Goal: Navigation & Orientation: Find specific page/section

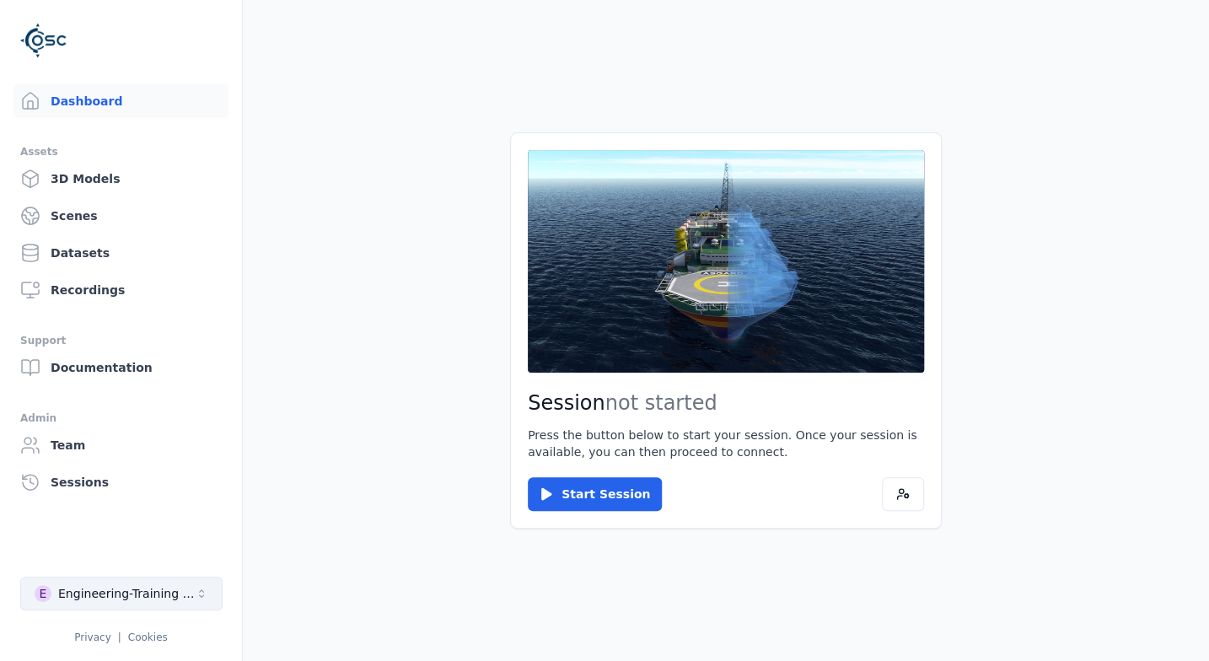
click at [169, 602] on button "E Engineering-Training (SSO Staging)" at bounding box center [121, 594] width 202 height 34
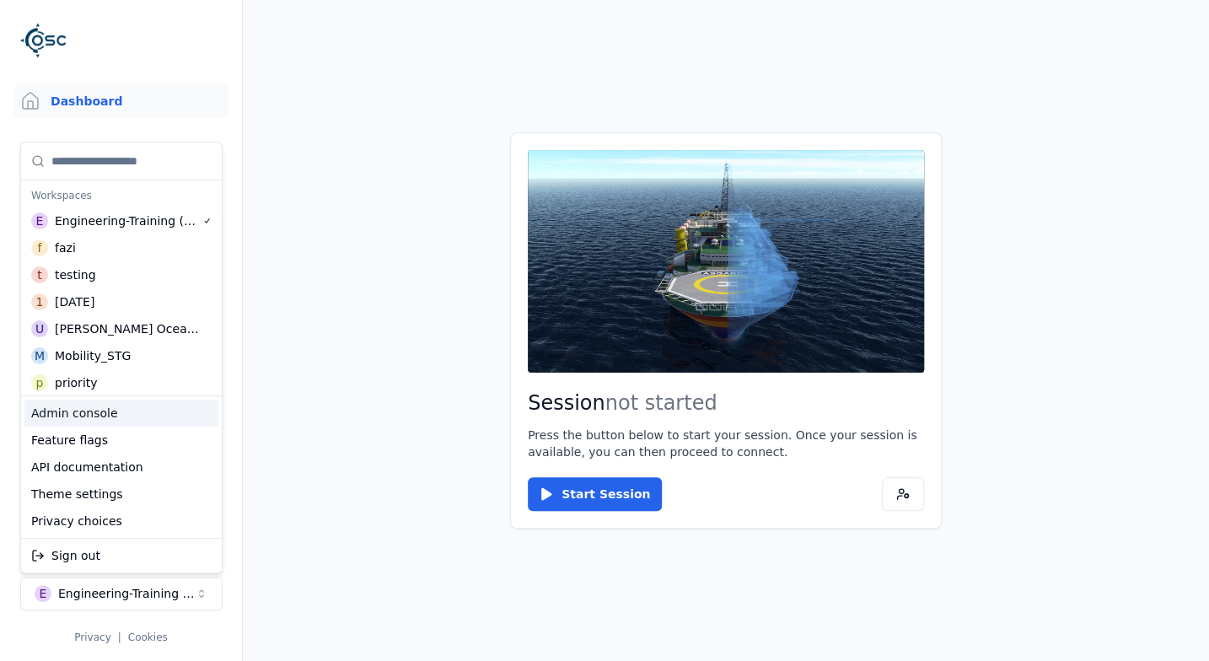
click at [109, 413] on div "Admin console" at bounding box center [121, 413] width 194 height 27
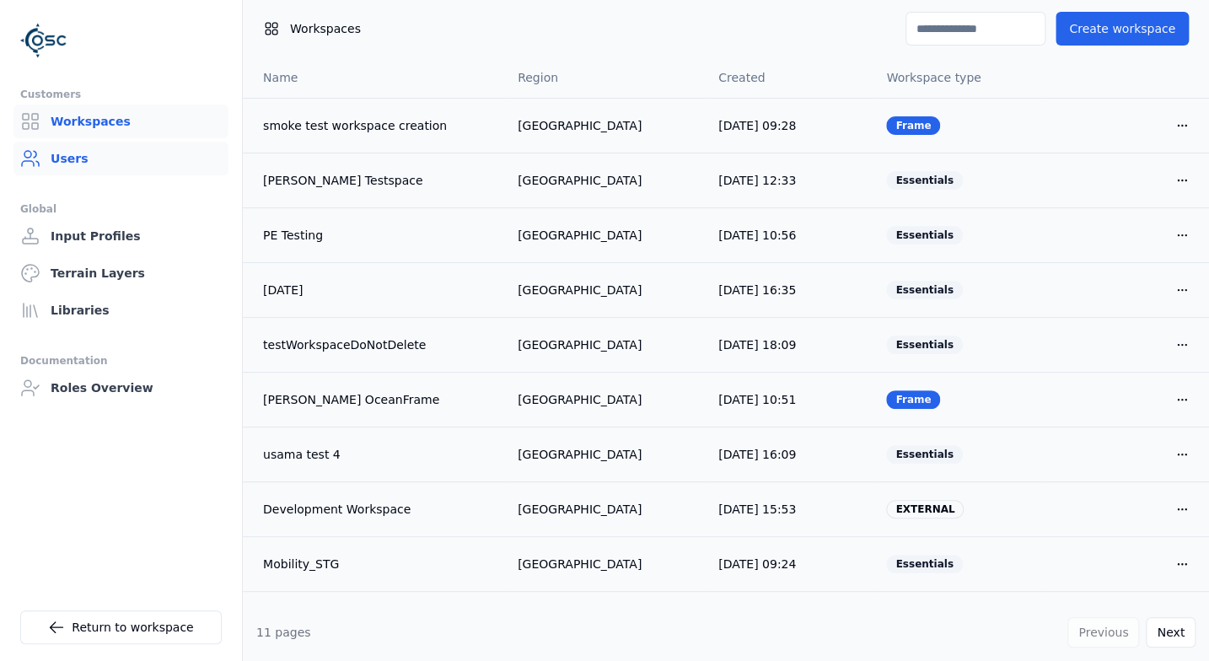
click at [149, 172] on link "Users" at bounding box center [120, 159] width 215 height 34
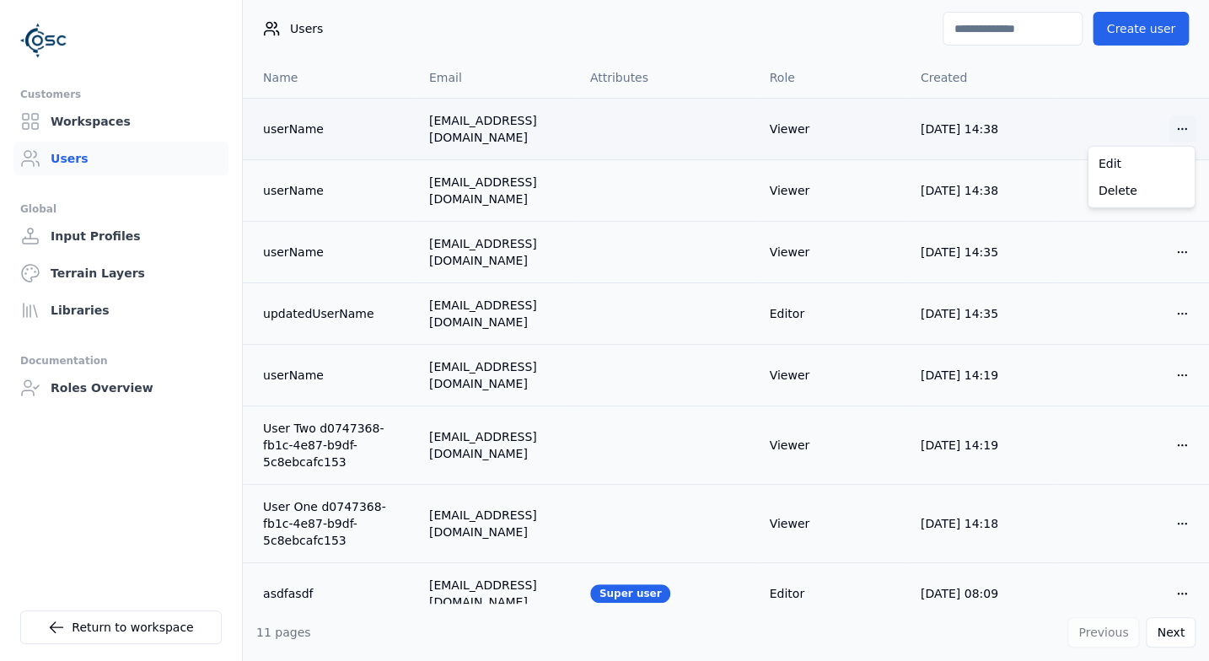
click at [1184, 131] on html "Customers Workspaces Users Global Input Profiles Terrain Layers Libraries Docum…" at bounding box center [604, 330] width 1209 height 661
click at [716, 19] on html "Customers Workspaces Users Global Input Profiles Terrain Layers Libraries Docum…" at bounding box center [604, 330] width 1209 height 661
click at [57, 633] on icon at bounding box center [56, 627] width 17 height 17
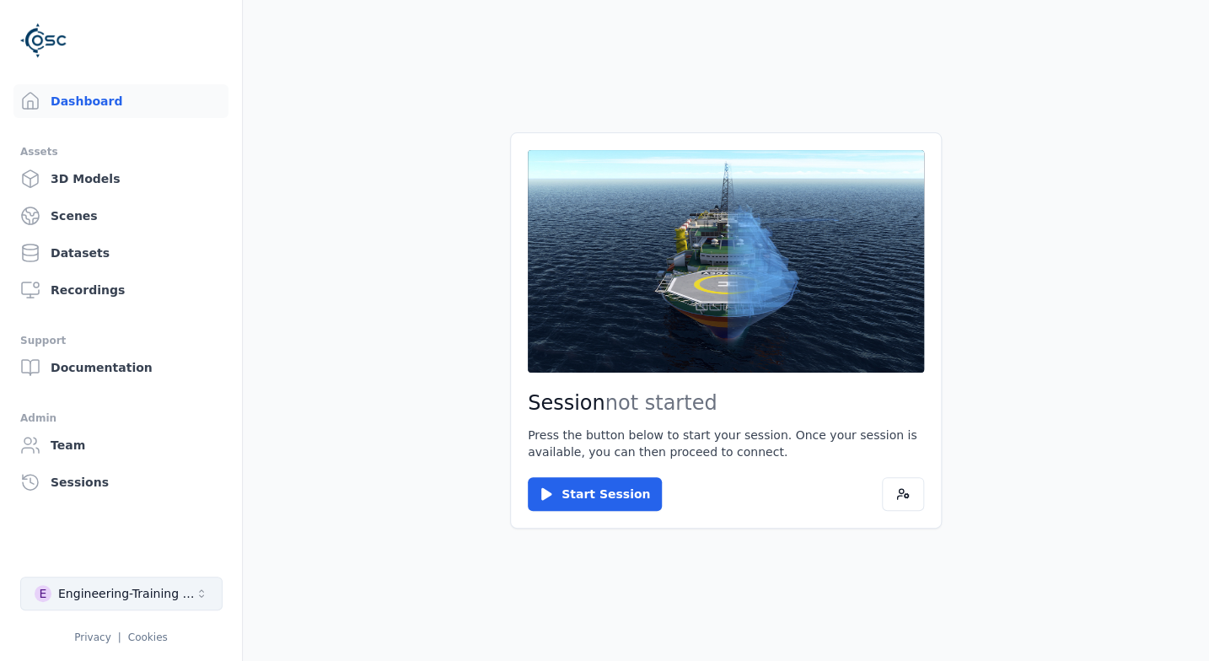
click at [118, 593] on div "Engineering-Training (SSO Staging)" at bounding box center [126, 593] width 137 height 17
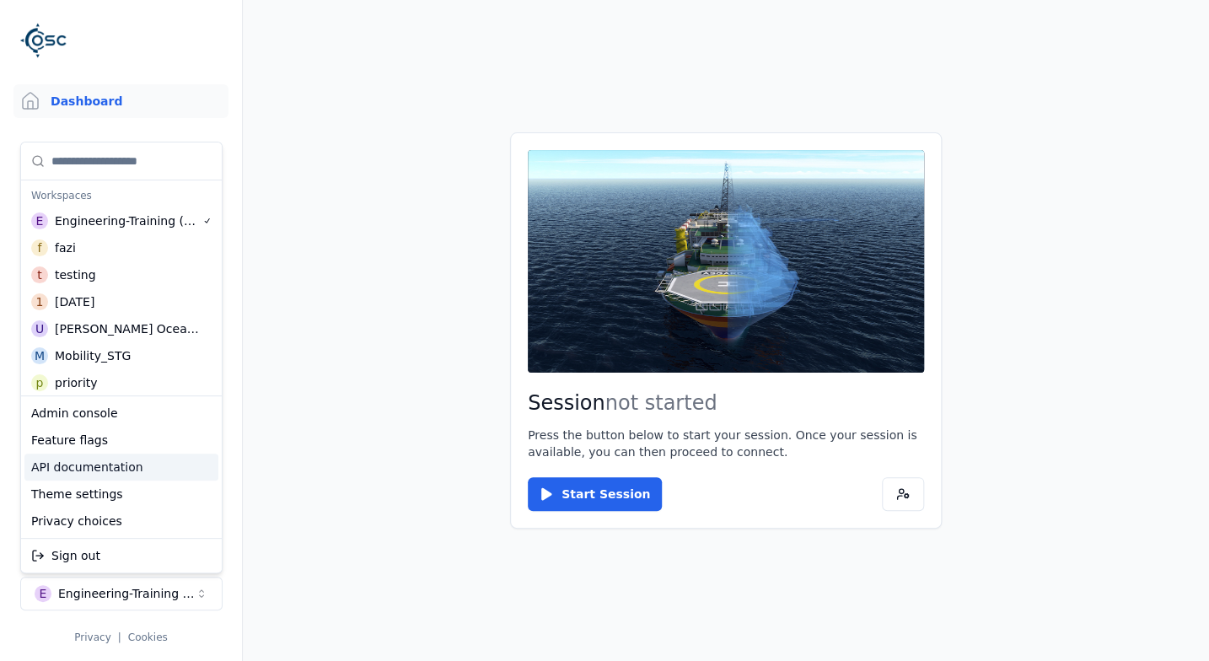
click at [137, 471] on div "API documentation" at bounding box center [121, 467] width 194 height 27
click at [419, 201] on html "Dashboard Assets 3D Models Scenes Datasets Recordings Support Documentation Adm…" at bounding box center [604, 330] width 1209 height 661
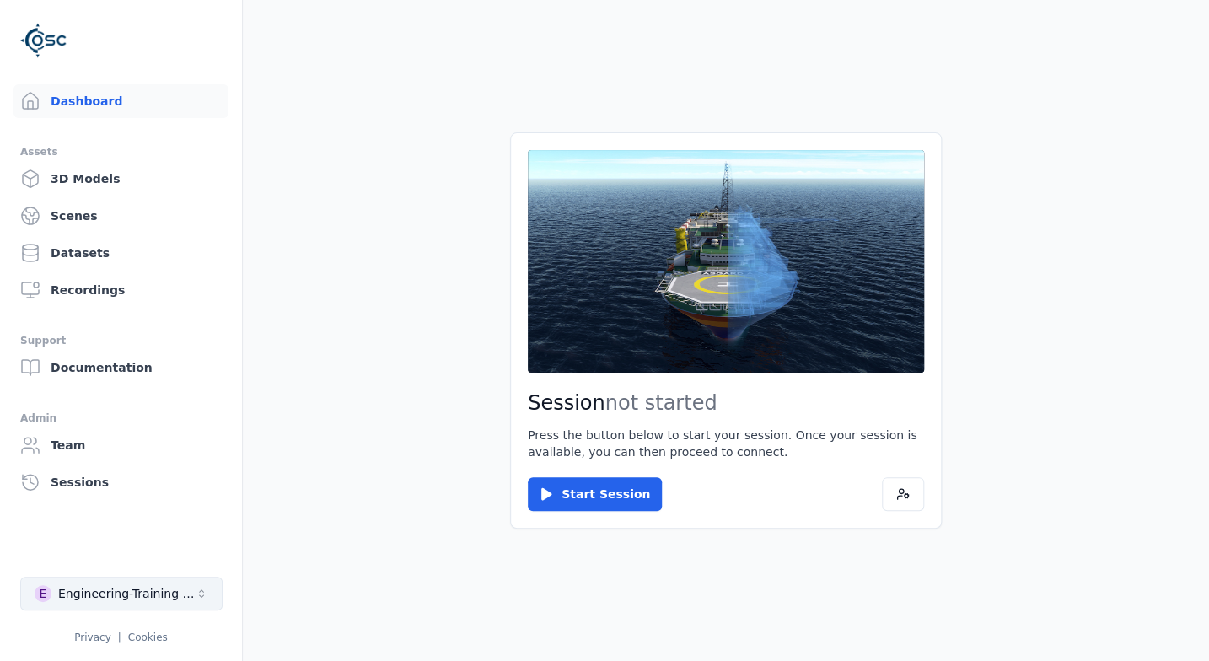
click at [157, 596] on div "Engineering-Training (SSO Staging)" at bounding box center [126, 593] width 137 height 17
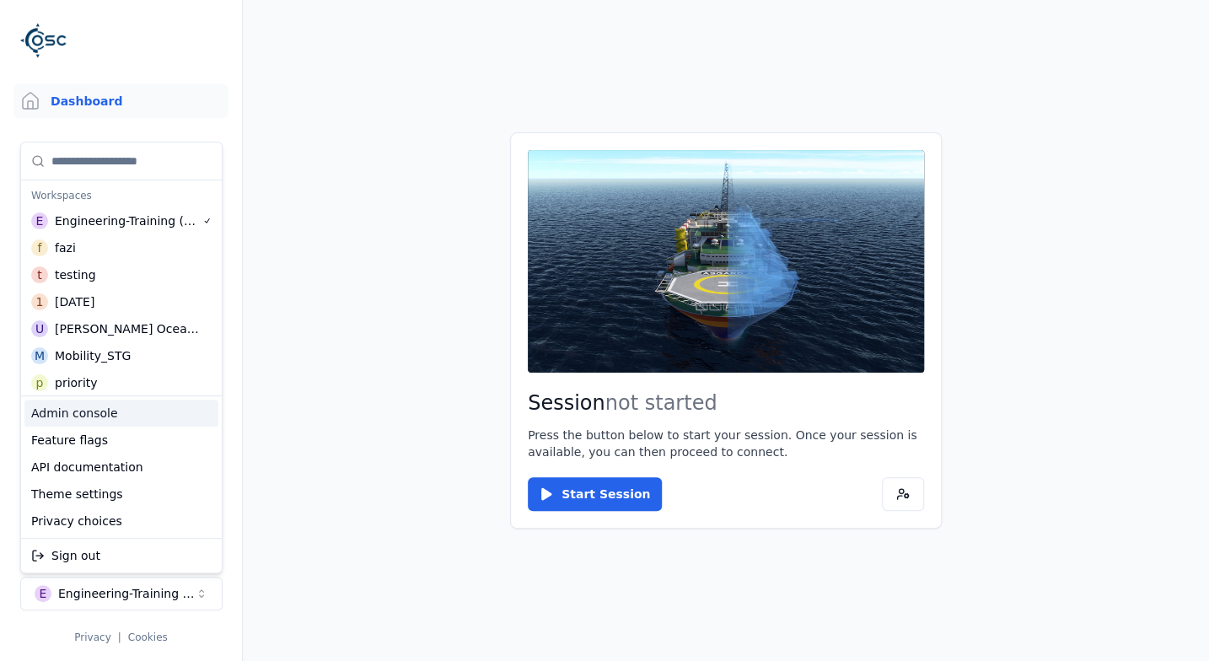
click at [115, 410] on div "Admin console" at bounding box center [121, 413] width 194 height 27
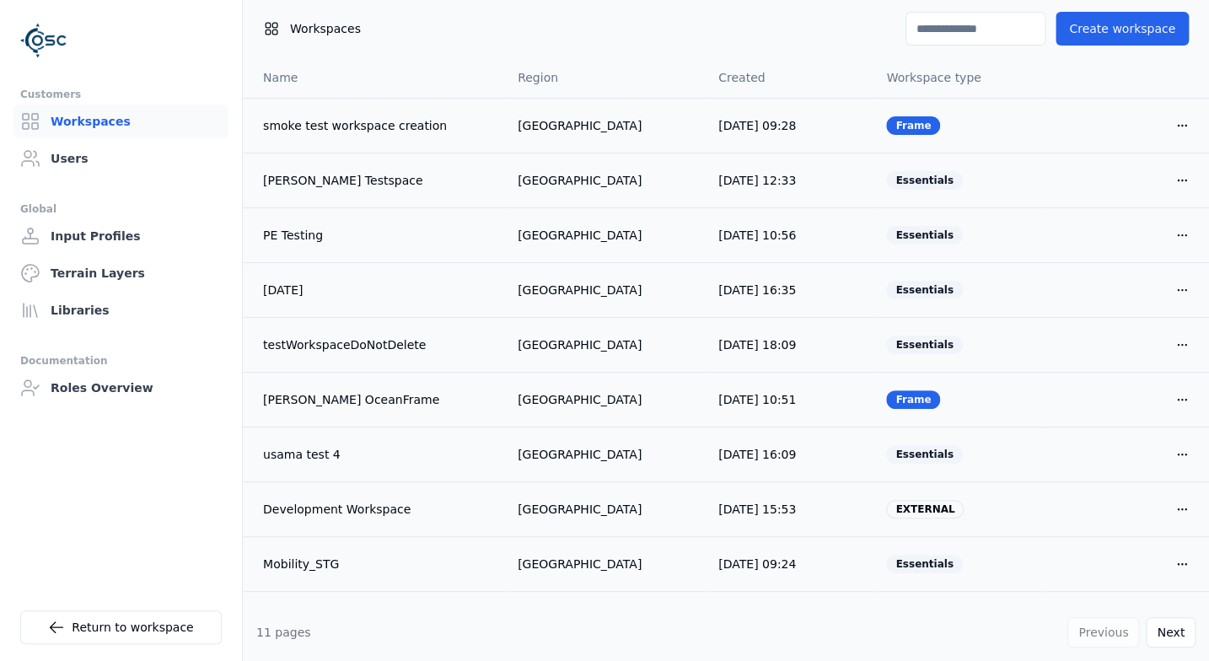
click at [97, 464] on ul "Customers Workspaces Users Global Input Profiles Terrain Layers Libraries Docum…" at bounding box center [120, 365] width 201 height 563
click at [101, 626] on link "Return to workspace" at bounding box center [120, 627] width 201 height 34
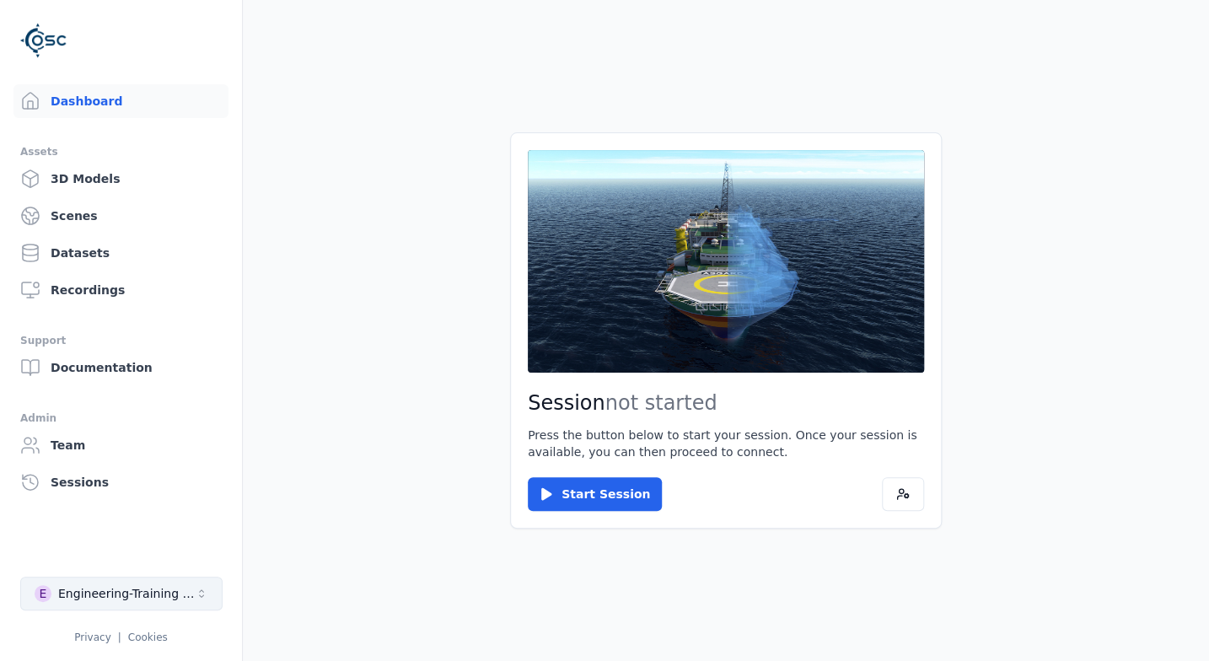
click at [156, 589] on div "Engineering-Training (SSO Staging)" at bounding box center [126, 593] width 137 height 17
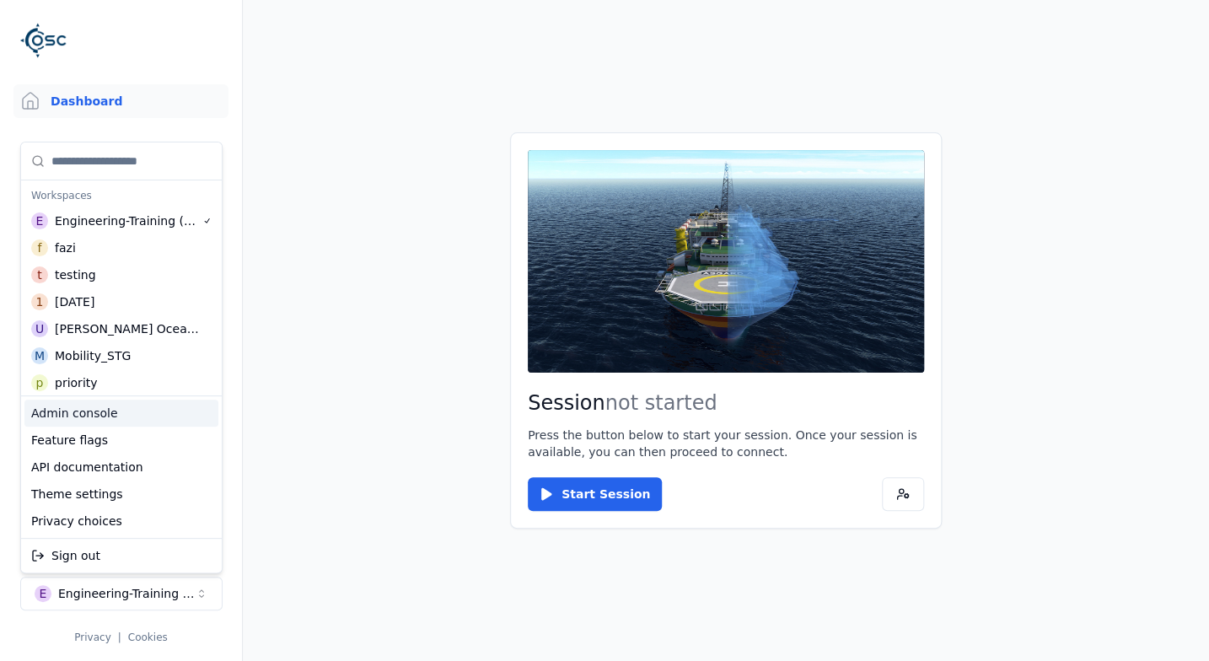
click at [115, 411] on div "Admin console" at bounding box center [121, 413] width 194 height 27
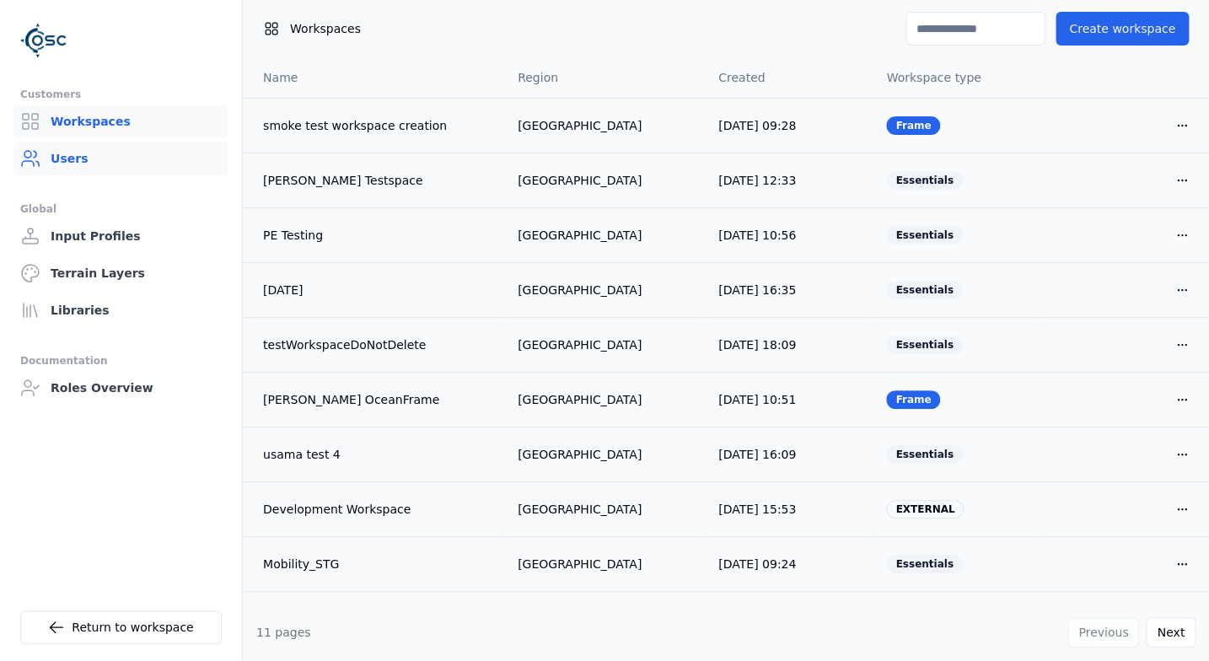
click at [115, 151] on link "Users" at bounding box center [120, 159] width 215 height 34
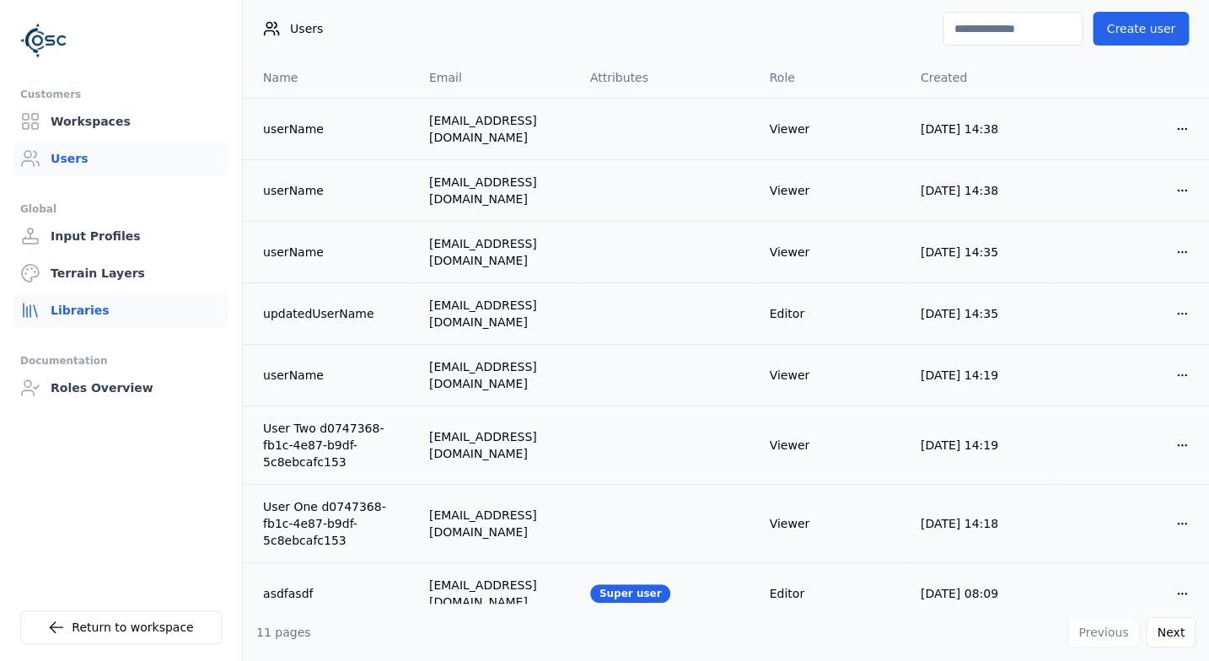
click at [89, 312] on link "Libraries" at bounding box center [120, 310] width 215 height 34
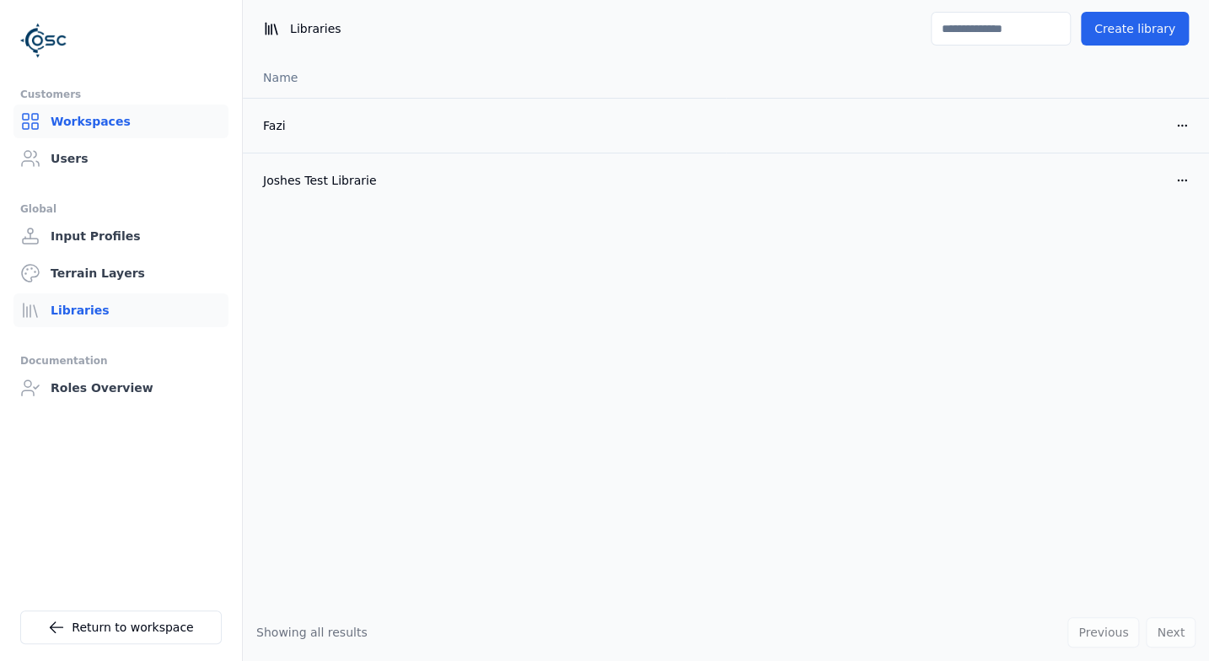
click at [115, 125] on link "Workspaces" at bounding box center [120, 122] width 215 height 34
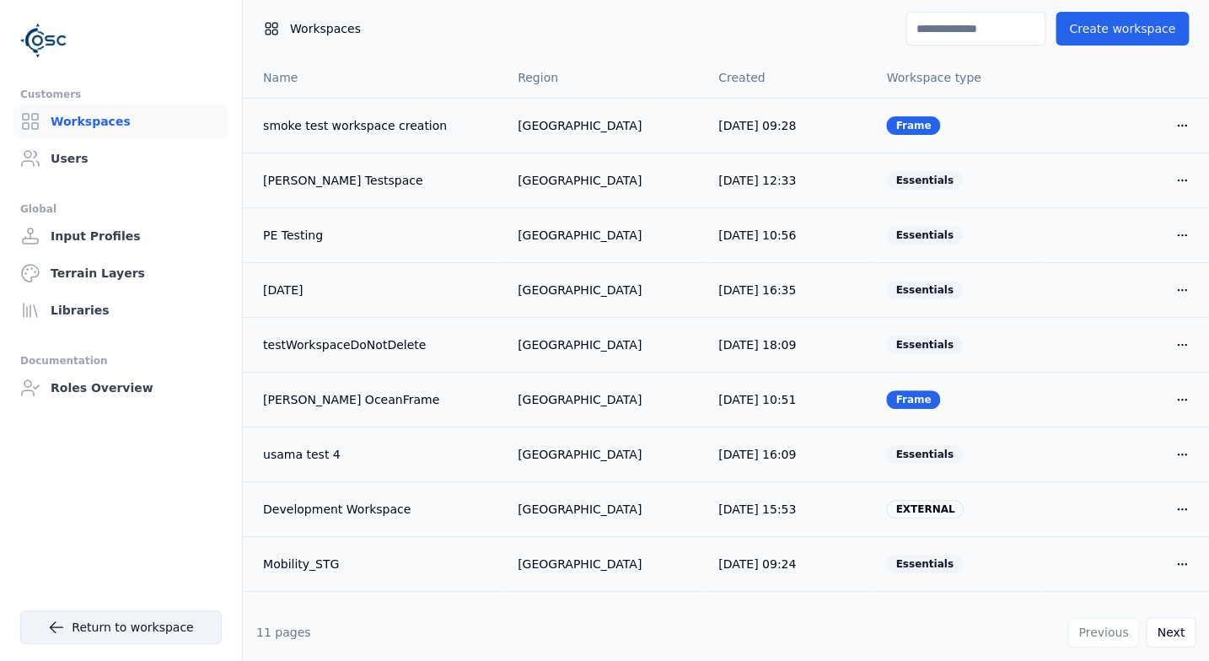
click at [77, 626] on link "Return to workspace" at bounding box center [120, 627] width 201 height 34
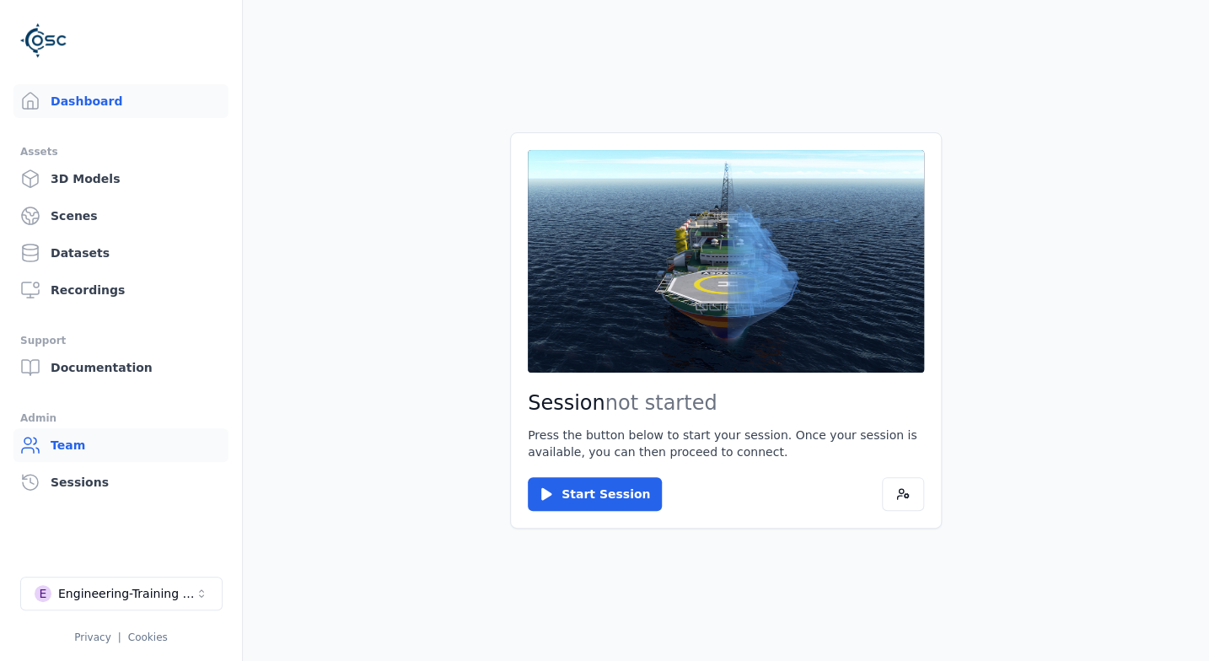
click at [86, 442] on link "Team" at bounding box center [120, 445] width 215 height 34
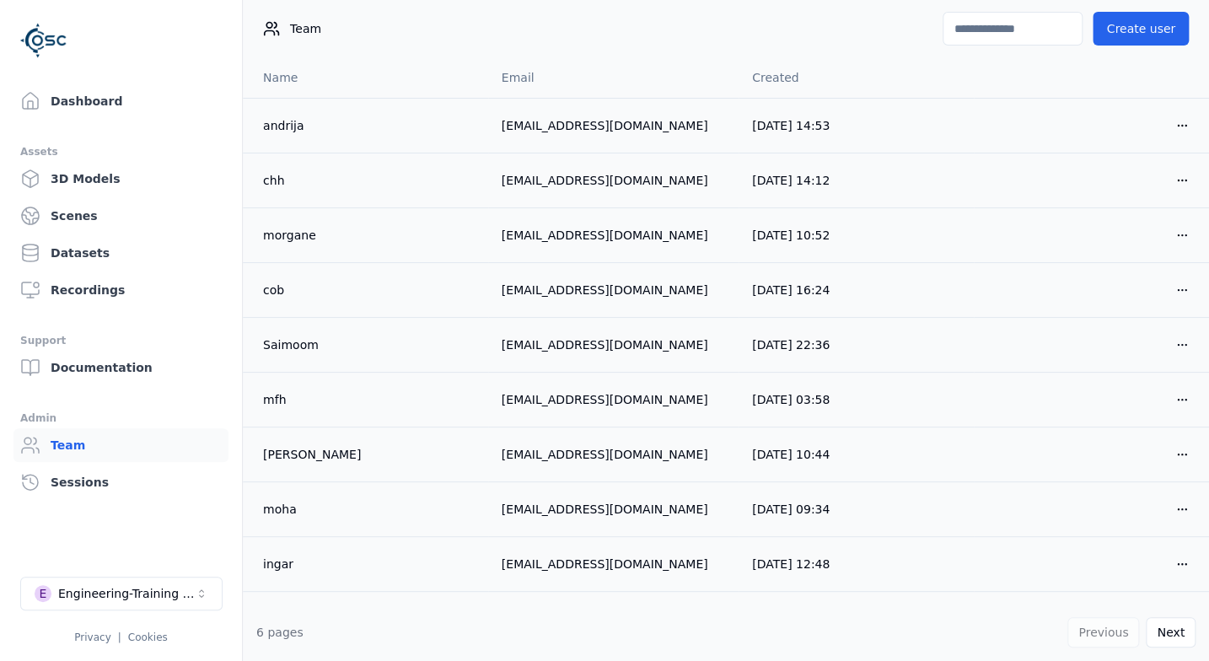
click at [574, 16] on div "Team Create user" at bounding box center [726, 28] width 966 height 57
click at [1171, 35] on button "Create user" at bounding box center [1141, 29] width 96 height 34
click at [1161, 27] on button "Create user" at bounding box center [1141, 29] width 96 height 34
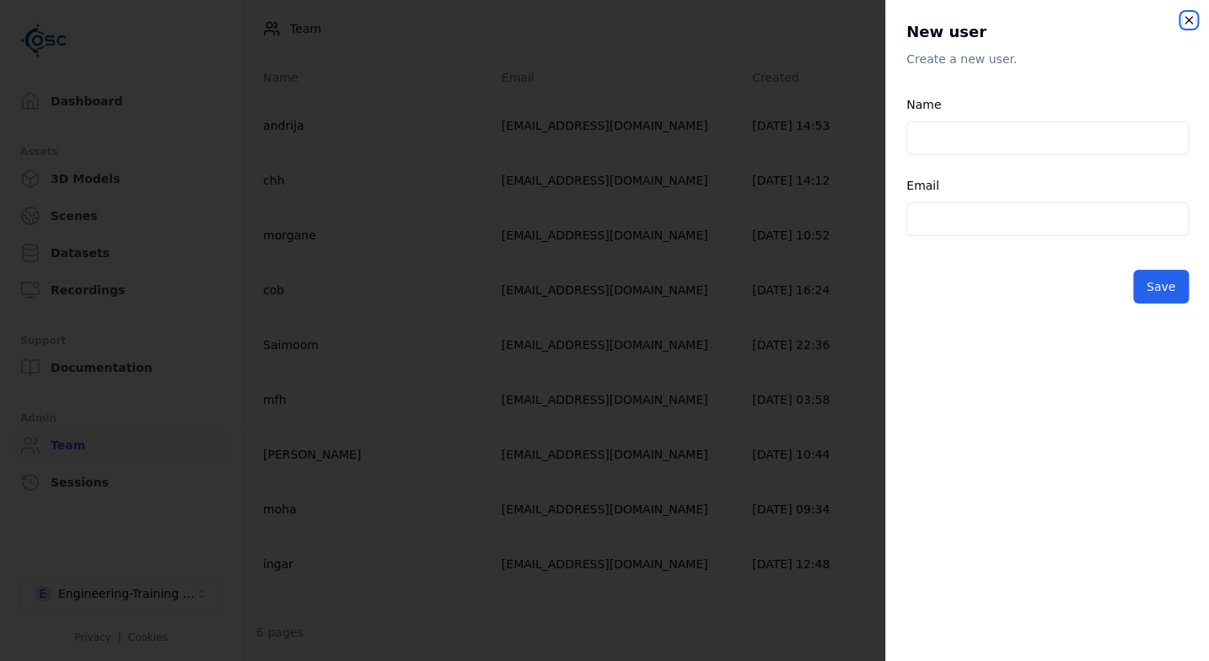
click at [1187, 20] on icon "button" at bounding box center [1188, 19] width 13 height 13
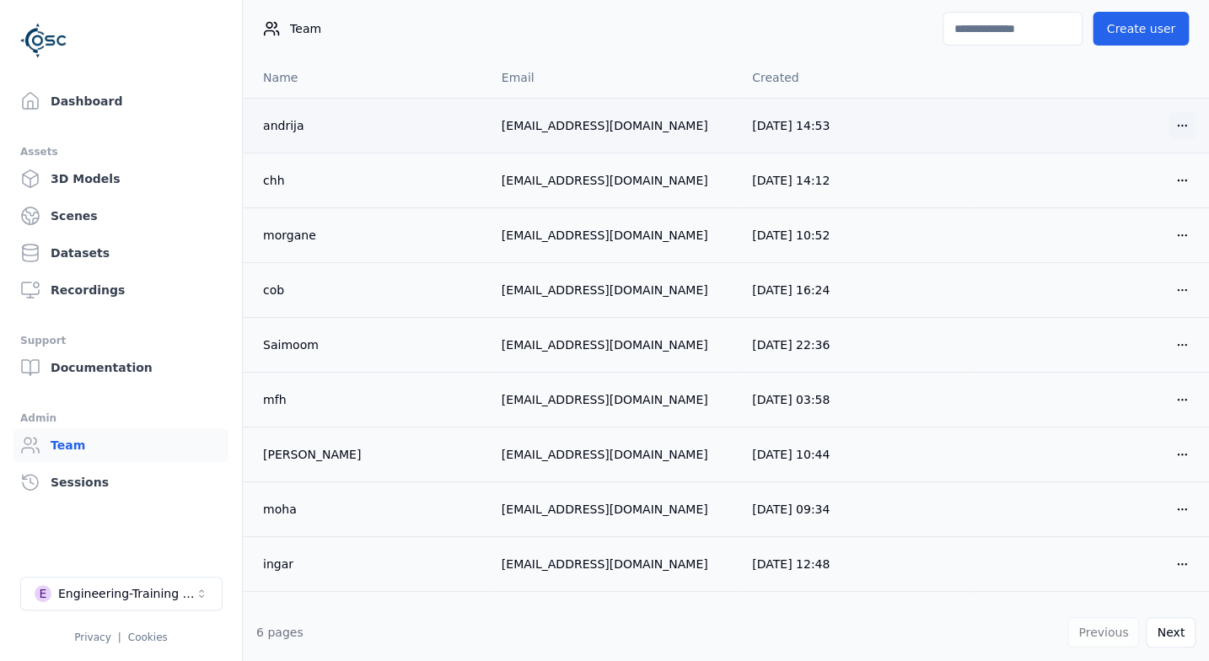
click at [1176, 125] on html "Dashboard Assets 3D Models Scenes Datasets Recordings Support Documentation Adm…" at bounding box center [604, 330] width 1209 height 661
click at [546, 16] on html "Dashboard Assets 3D Models Scenes Datasets Recordings Support Documentation Adm…" at bounding box center [604, 330] width 1209 height 661
click at [132, 169] on link "3D Models" at bounding box center [120, 179] width 215 height 34
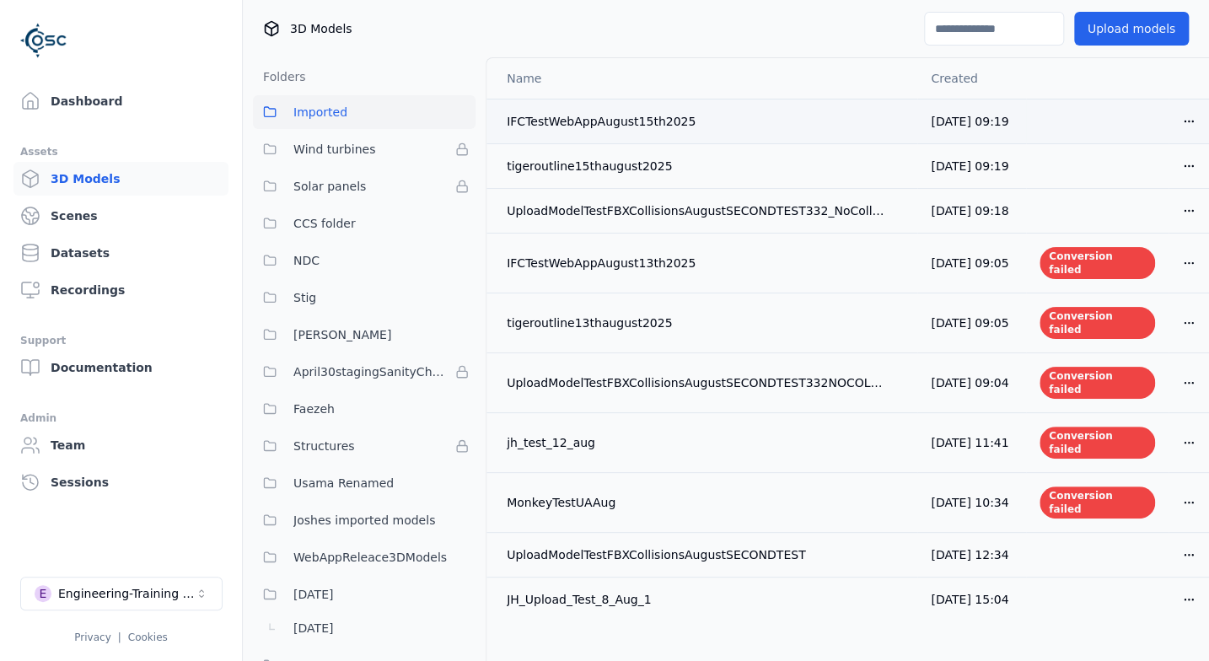
click at [1184, 121] on html "Dashboard Assets 3D Models Scenes Datasets Recordings Support Documentation Adm…" at bounding box center [604, 330] width 1209 height 661
click at [550, 33] on html "Dashboard Assets 3D Models Scenes Datasets Recordings Support Documentation Adm…" at bounding box center [604, 330] width 1209 height 661
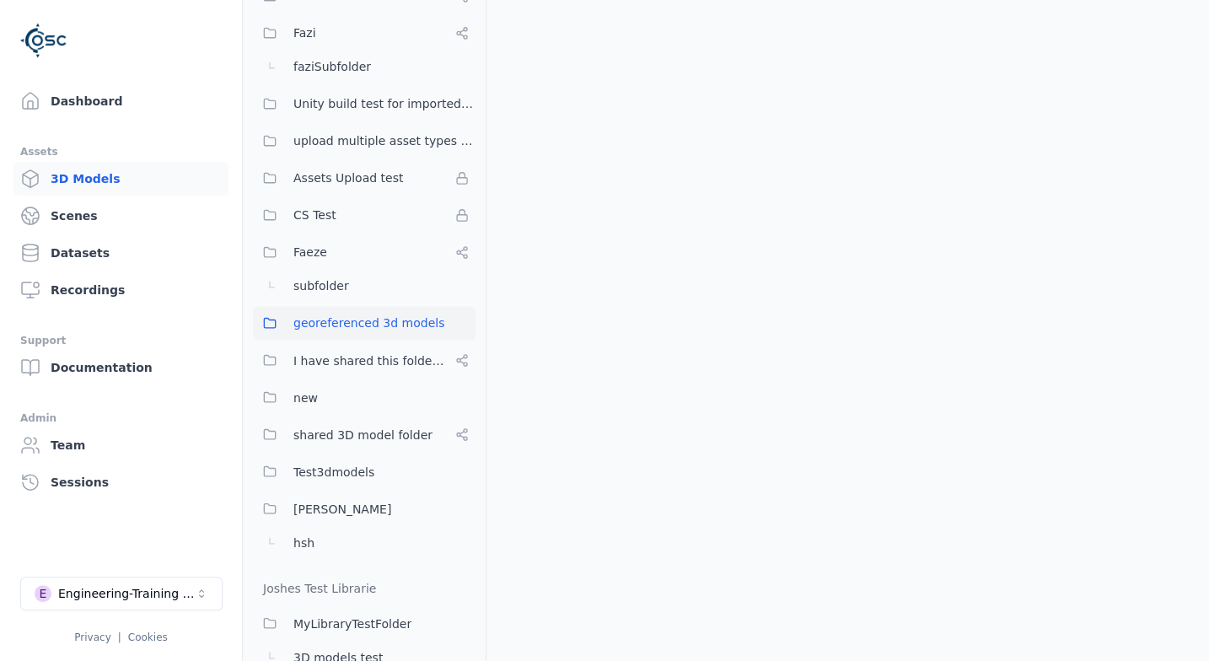
scroll to position [1396, 0]
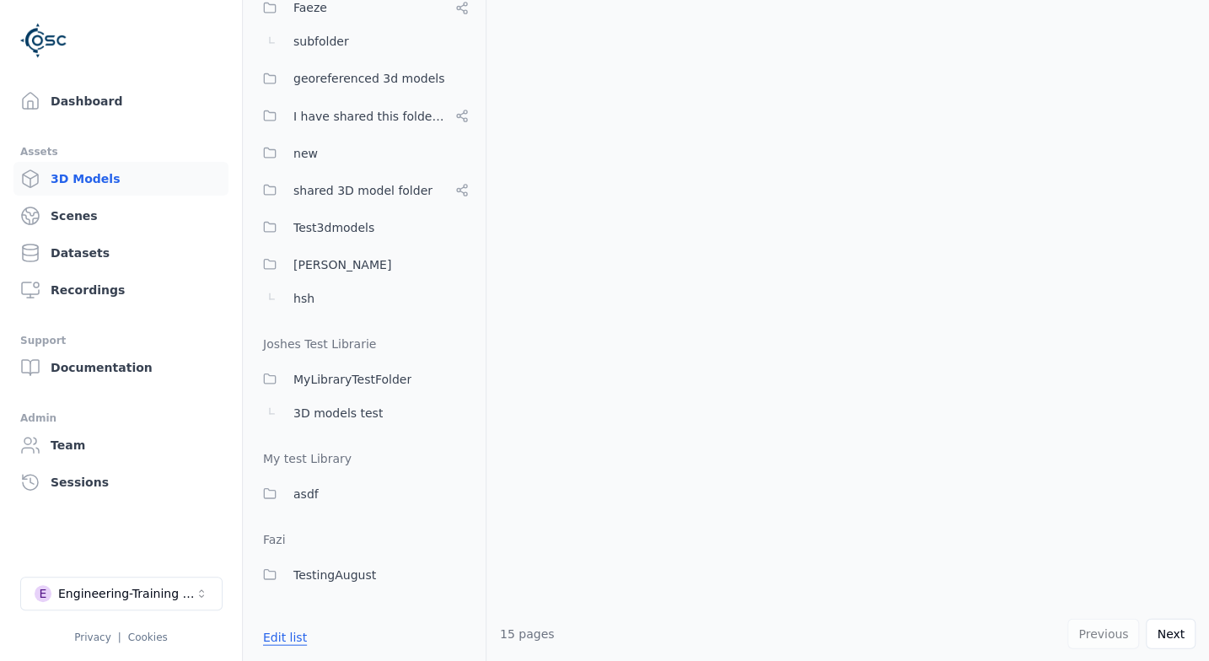
click at [281, 640] on button "Edit list" at bounding box center [285, 636] width 64 height 30
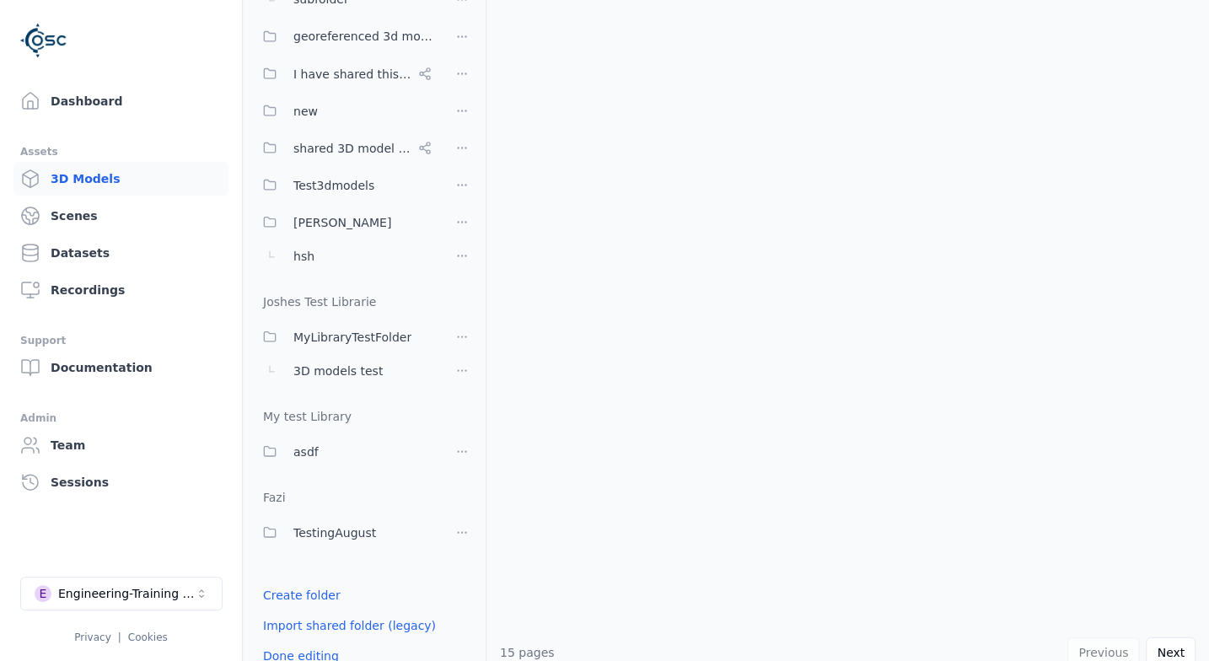
scroll to position [1457, 0]
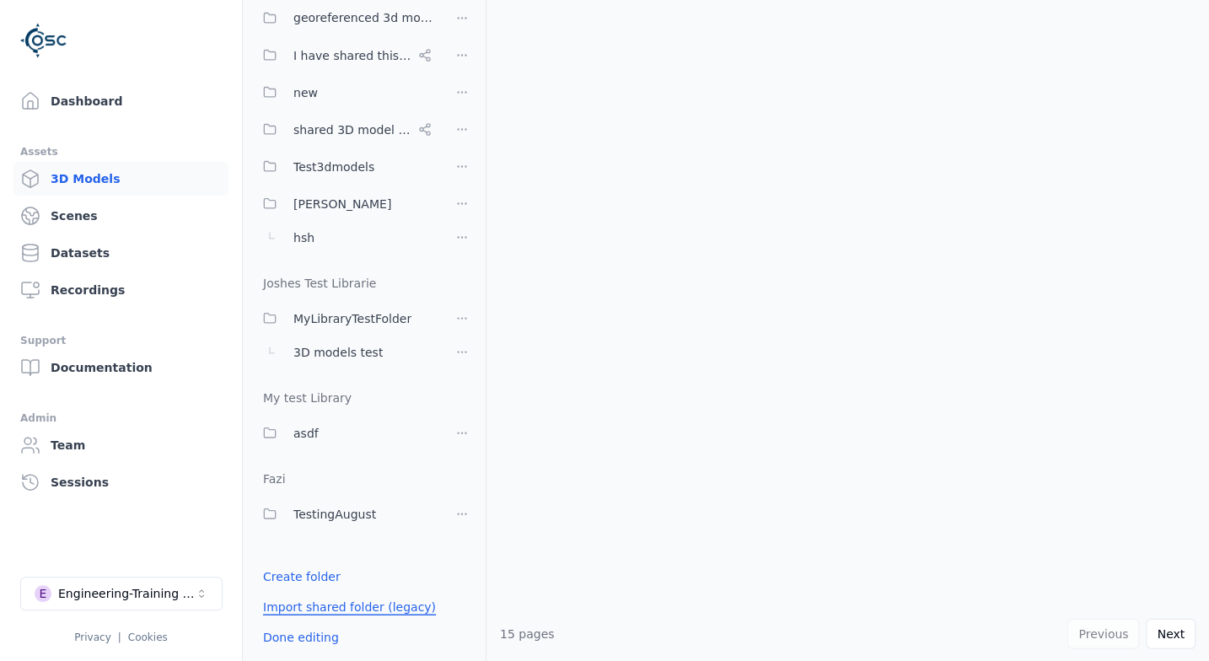
click at [310, 609] on link "Import shared folder (legacy)" at bounding box center [349, 606] width 173 height 17
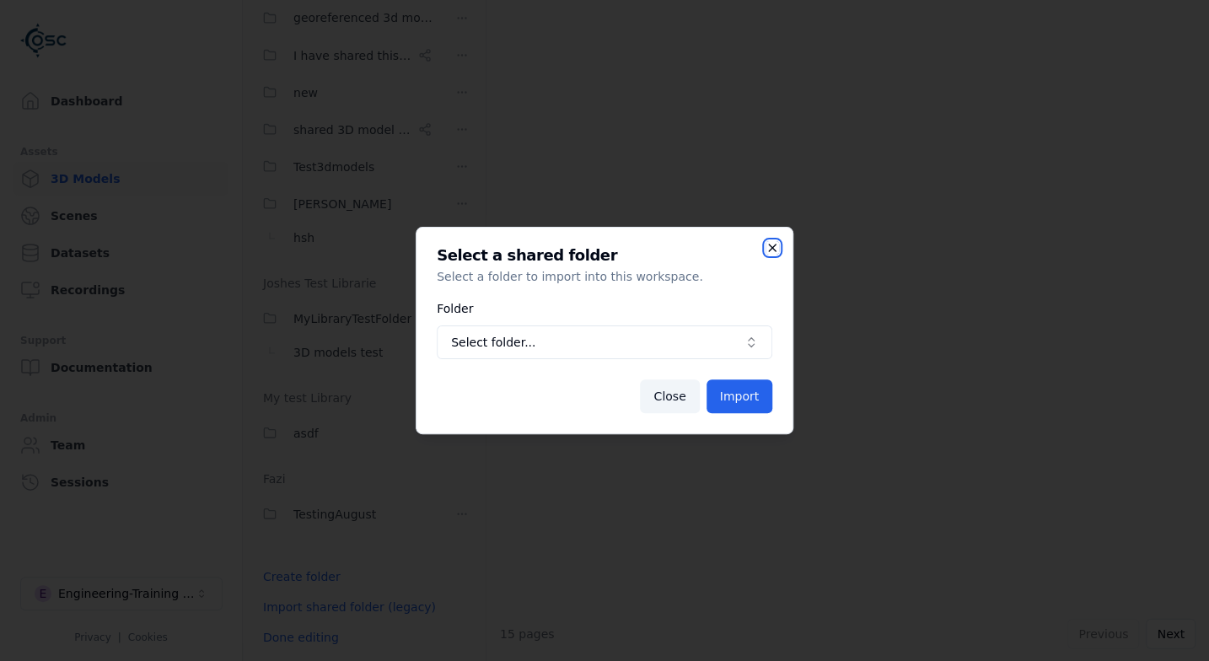
click at [772, 250] on icon "button" at bounding box center [771, 247] width 13 height 13
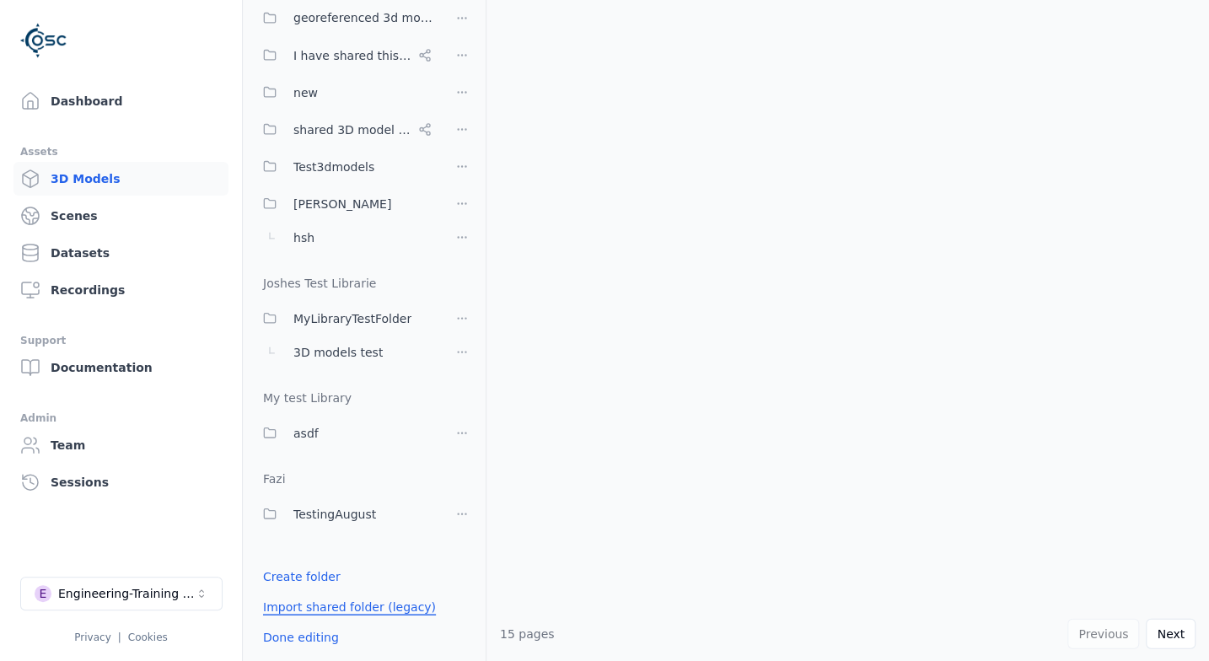
click at [314, 607] on link "Import shared folder (legacy)" at bounding box center [349, 606] width 173 height 17
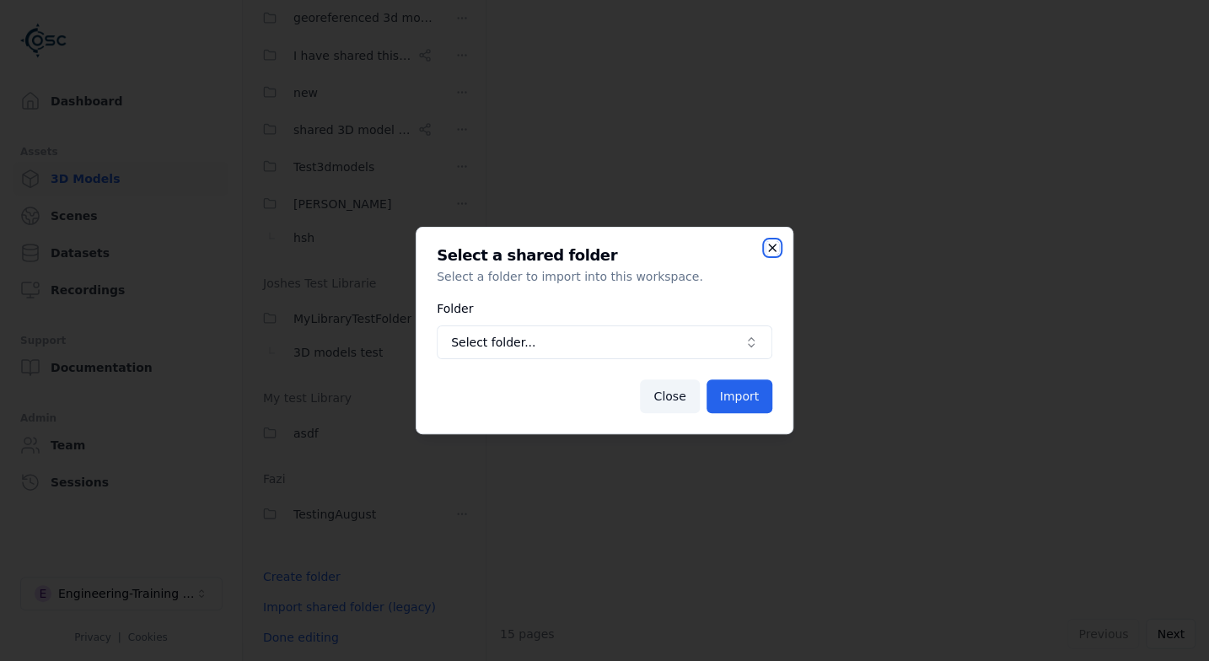
click at [772, 246] on icon "button" at bounding box center [772, 247] width 7 height 7
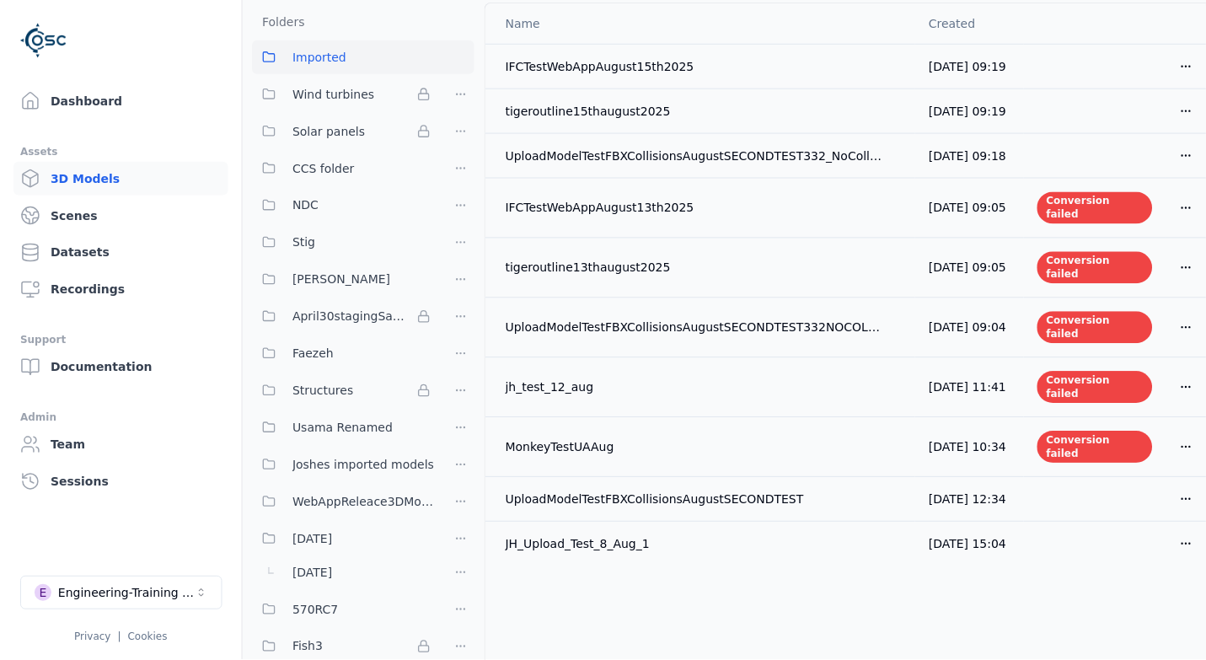
scroll to position [84, 0]
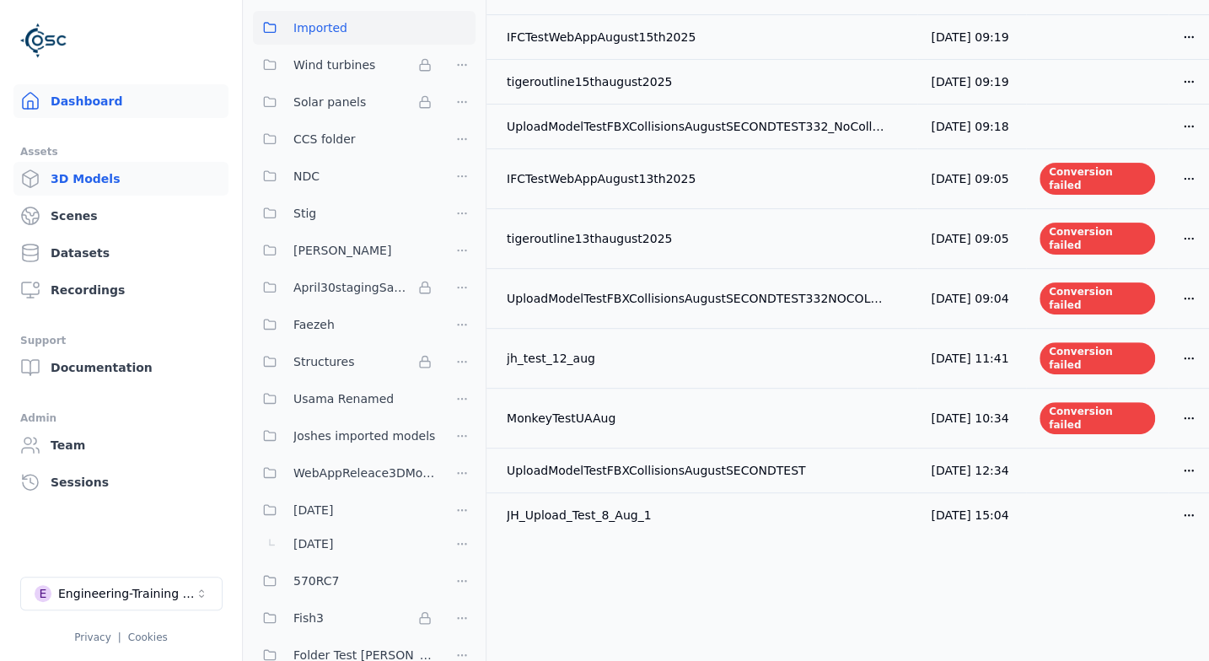
click at [95, 110] on link "Dashboard" at bounding box center [120, 101] width 215 height 34
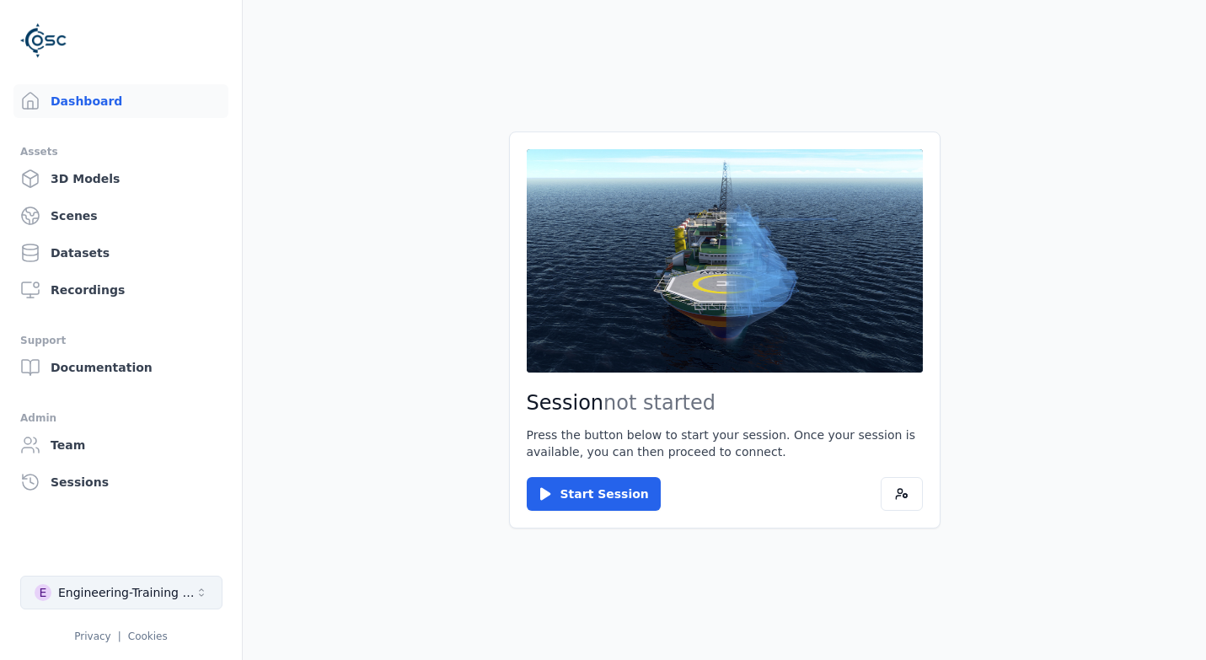
click at [180, 594] on div "Engineering-Training (SSO Staging)" at bounding box center [126, 592] width 137 height 17
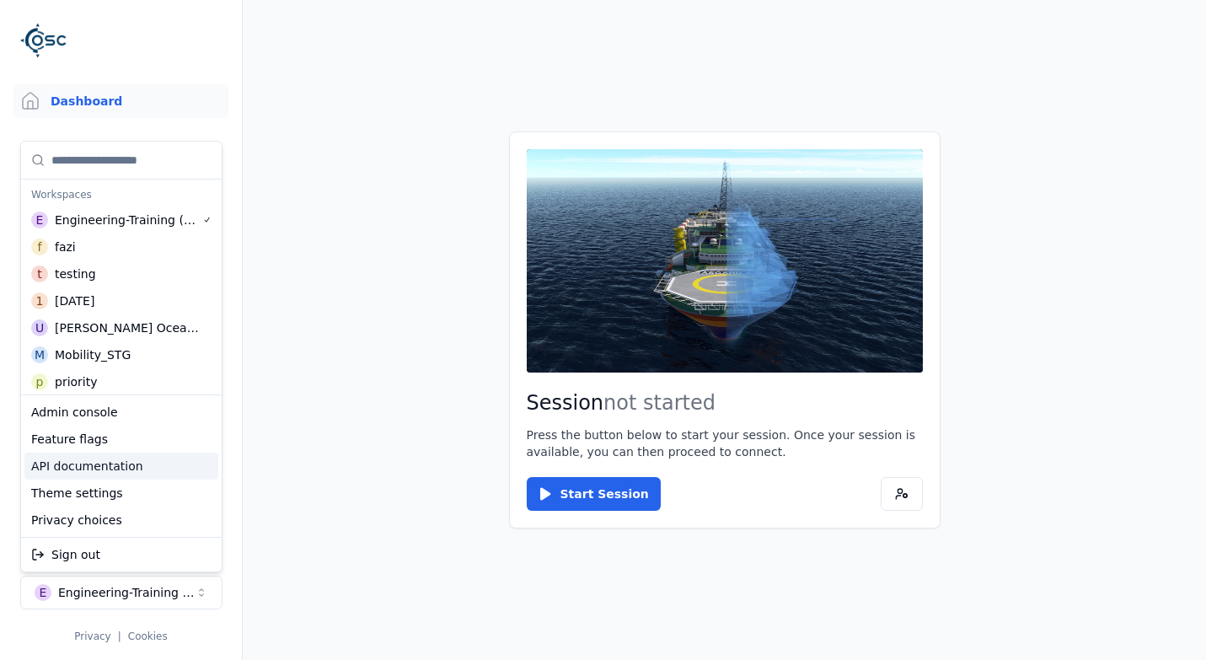
click at [89, 468] on div "API documentation" at bounding box center [121, 466] width 194 height 27
